Goal: Check status: Check status

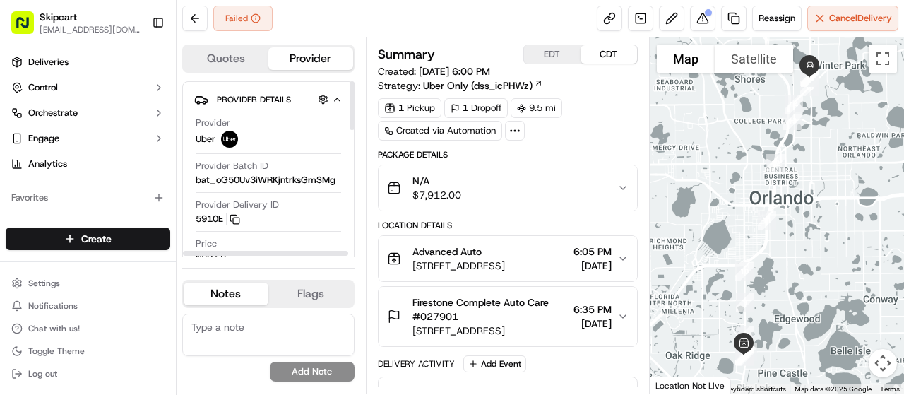
click at [232, 54] on button "Quotes" at bounding box center [226, 58] width 85 height 23
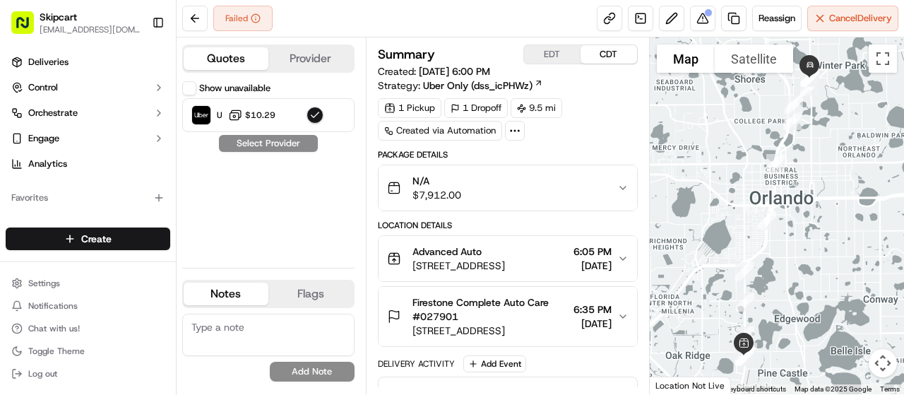
click at [299, 61] on button "Provider" at bounding box center [310, 58] width 85 height 23
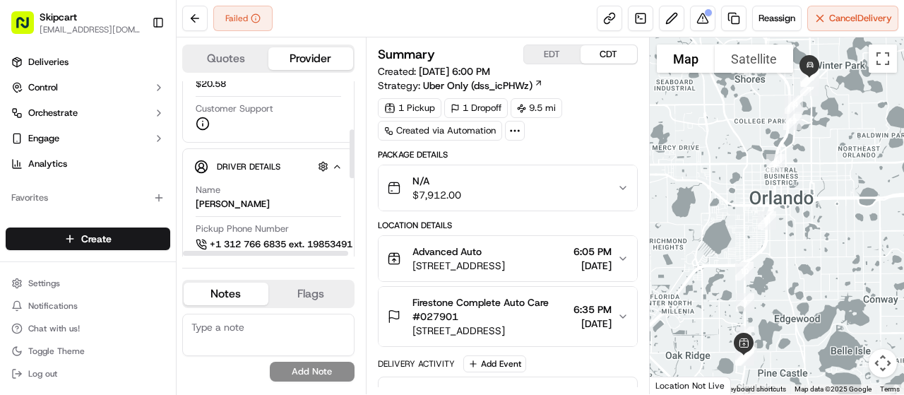
scroll to position [456, 0]
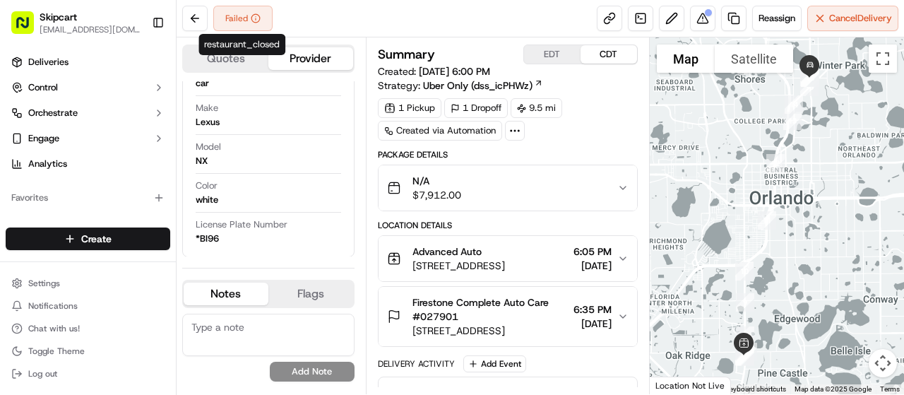
click at [256, 19] on icon at bounding box center [256, 18] width 10 height 10
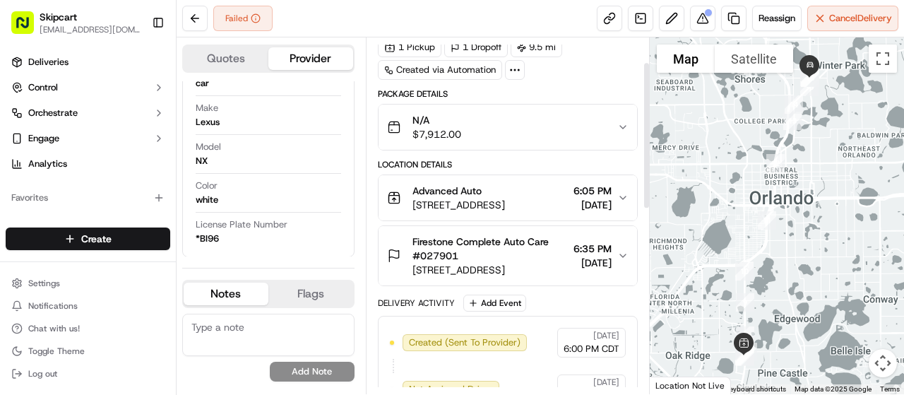
scroll to position [59, 0]
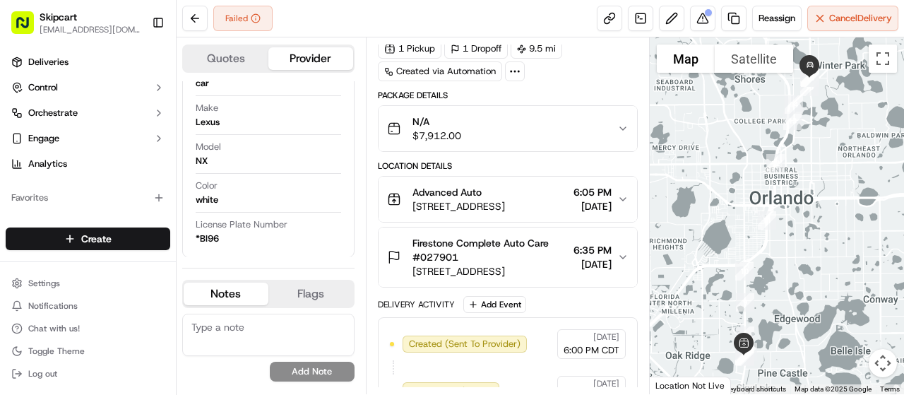
click at [620, 127] on icon "button" at bounding box center [623, 128] width 6 height 3
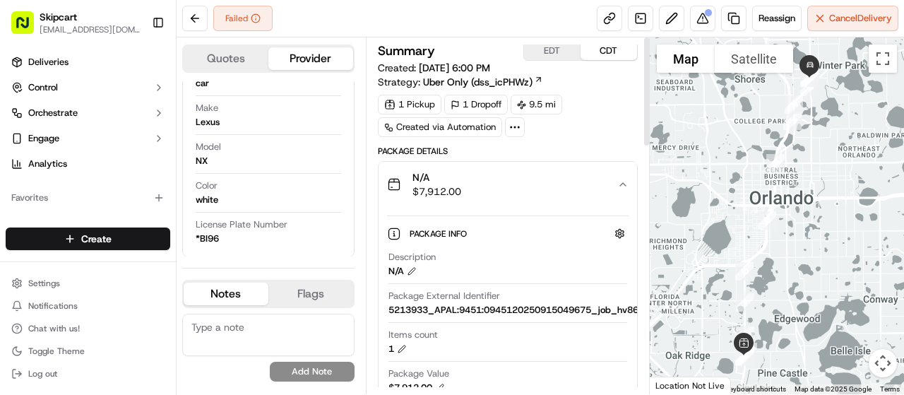
scroll to position [0, 0]
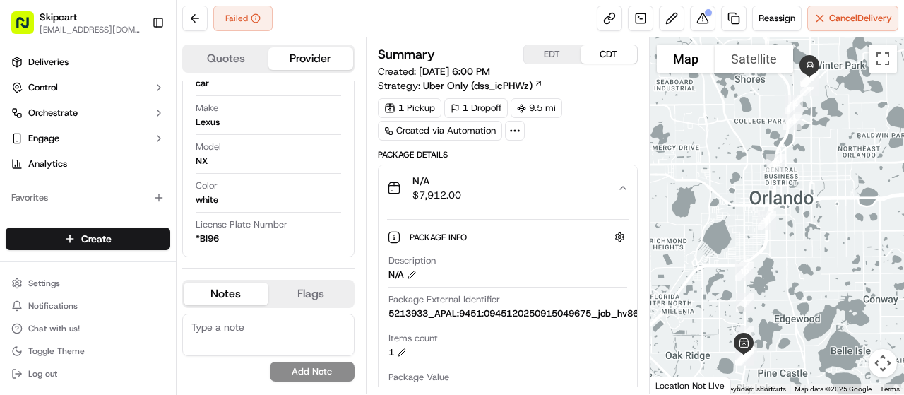
click at [48, 270] on div "Settings Notifications Chat with us! Toggle Theme Log out" at bounding box center [88, 328] width 176 height 121
click at [36, 215] on div "Available Products [PERSON_NAME] Fleet Promise Product Catalog Returns" at bounding box center [88, 294] width 176 height 158
click at [444, 201] on button "N/A $7,912.00" at bounding box center [508, 187] width 258 height 45
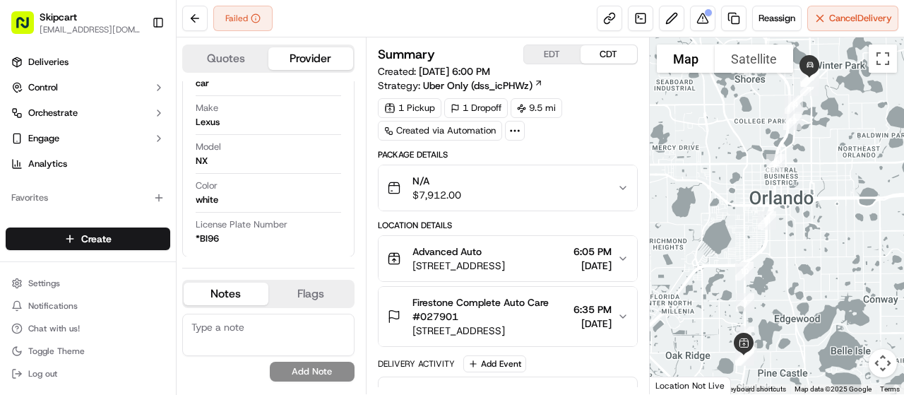
click at [444, 201] on button "N/A $7,912.00" at bounding box center [508, 187] width 258 height 45
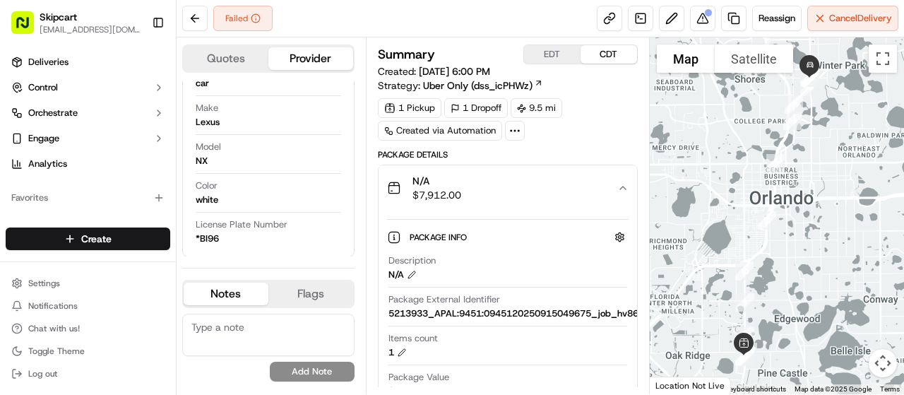
click at [444, 201] on button "N/A $7,912.00" at bounding box center [508, 187] width 258 height 45
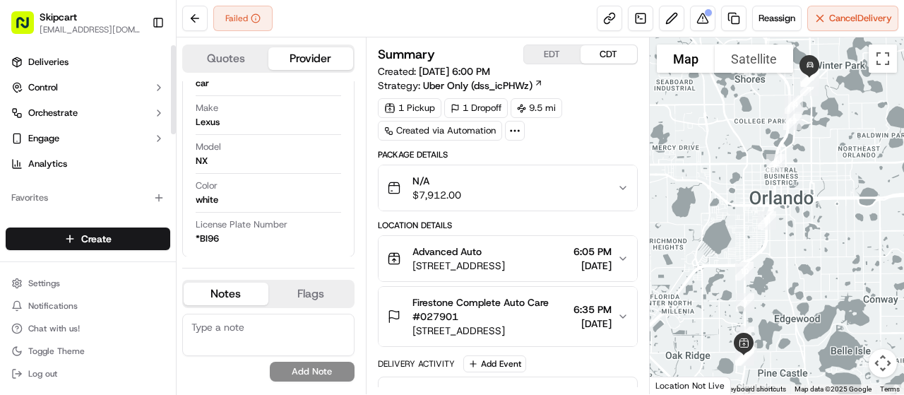
click at [23, 215] on div "Available Products [PERSON_NAME] Fleet Promise Product Catalog Returns" at bounding box center [88, 294] width 176 height 158
